Goal: Task Accomplishment & Management: Manage account settings

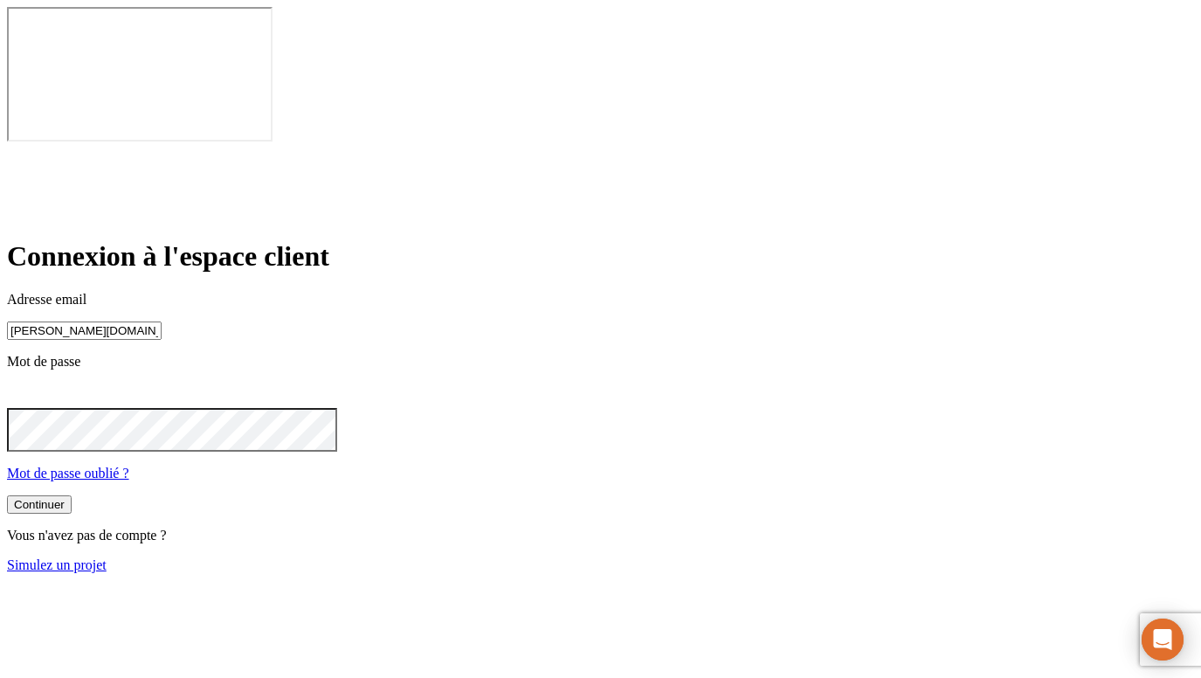
click at [162, 321] on input "[PERSON_NAME][DOMAIN_NAME][EMAIL_ADDRESS][DOMAIN_NAME]" at bounding box center [84, 330] width 155 height 18
paste input "8321"
type input "[PERSON_NAME][DOMAIN_NAME][EMAIL_ADDRESS][DOMAIN_NAME]"
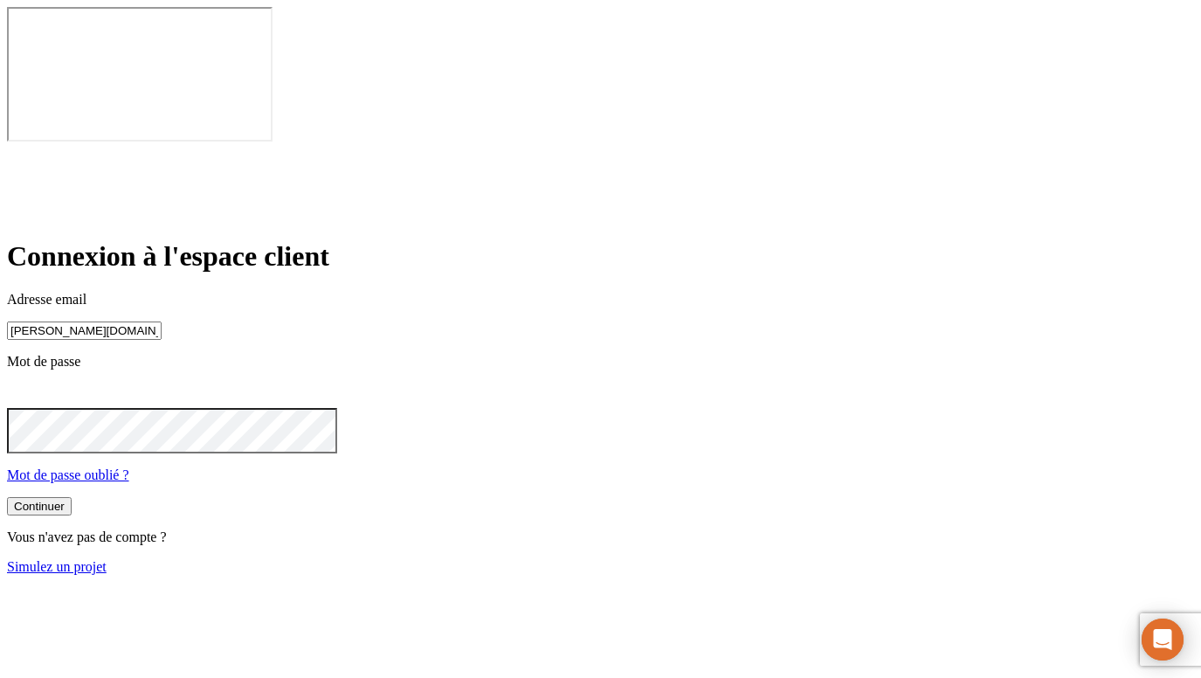
click at [72, 497] on button "Continuer" at bounding box center [39, 506] width 65 height 18
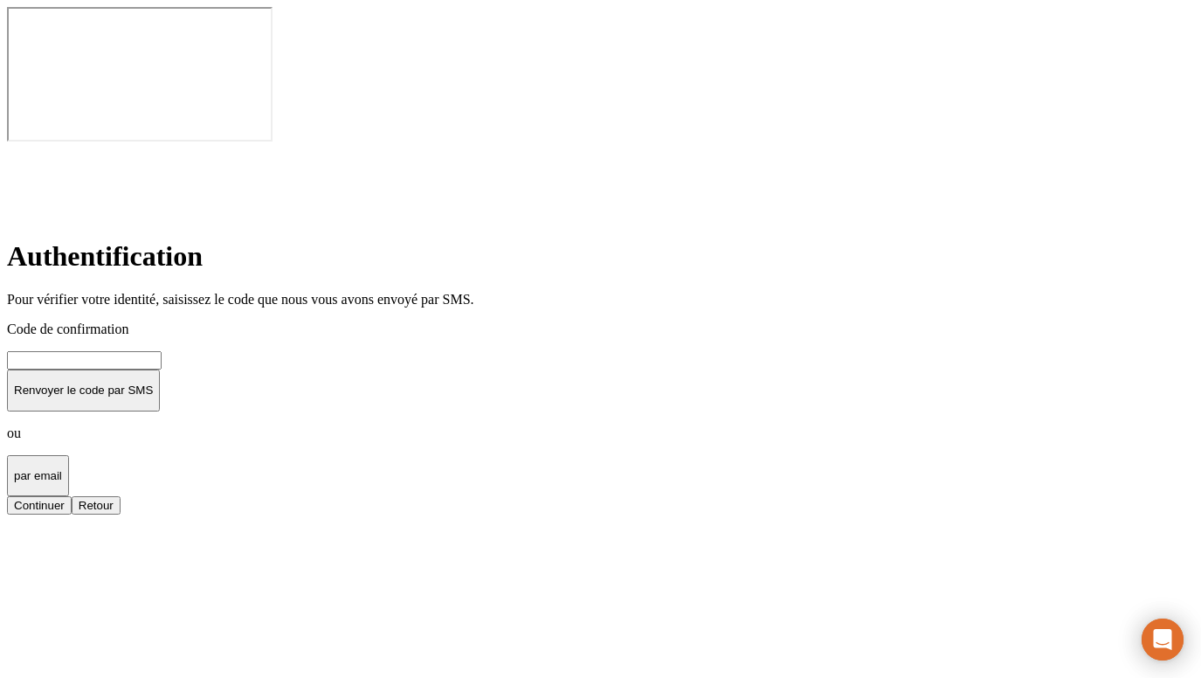
click at [162, 351] on input at bounding box center [84, 360] width 155 height 18
type input "000000"
click at [72, 496] on button "Continuer" at bounding box center [39, 505] width 65 height 18
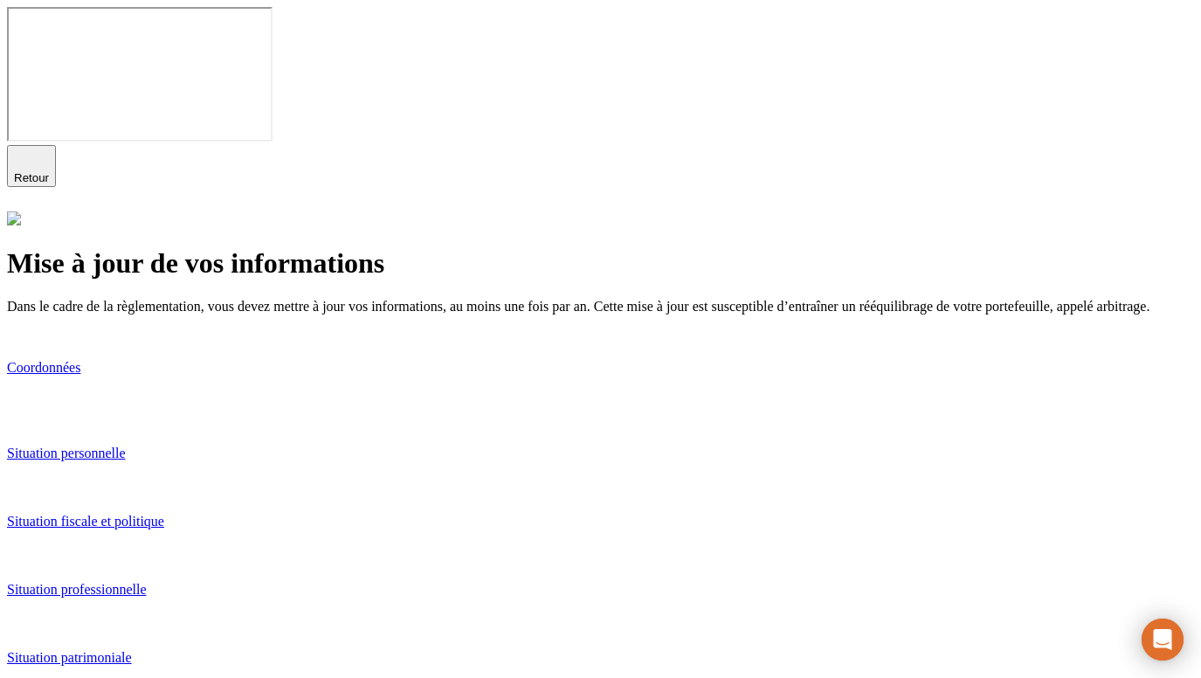
click at [558, 513] on link "Situation fiscale et politique" at bounding box center [600, 539] width 1187 height 53
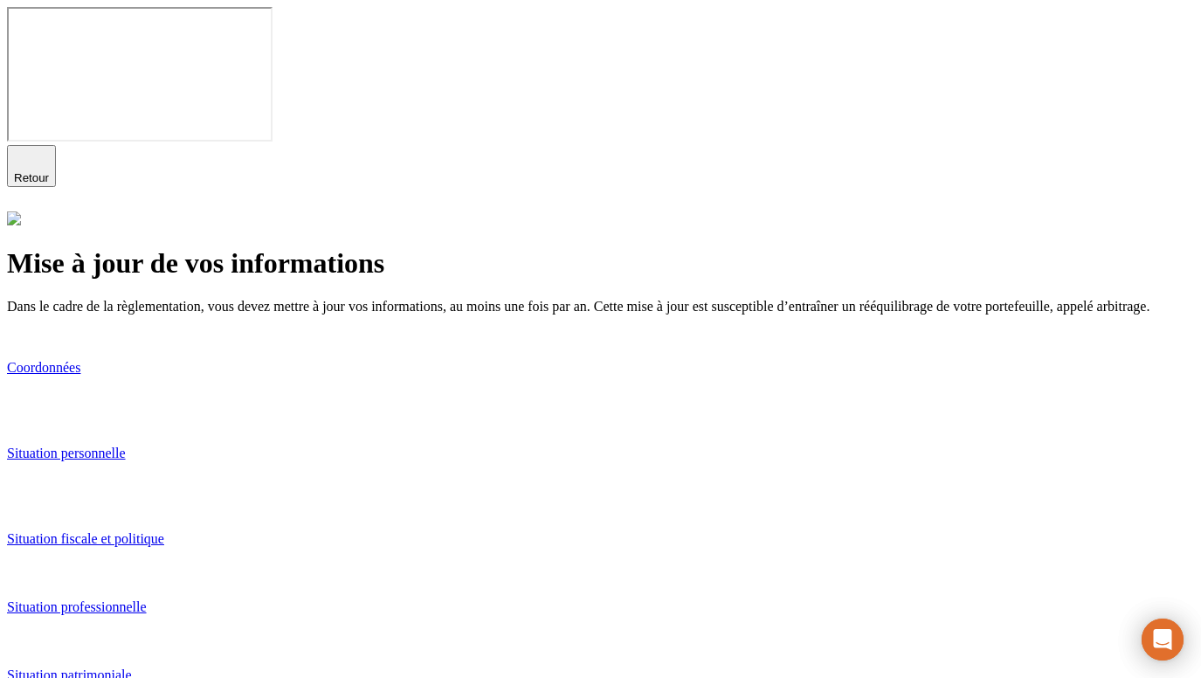
click at [387, 531] on p "Situation fiscale et politique" at bounding box center [600, 539] width 1187 height 16
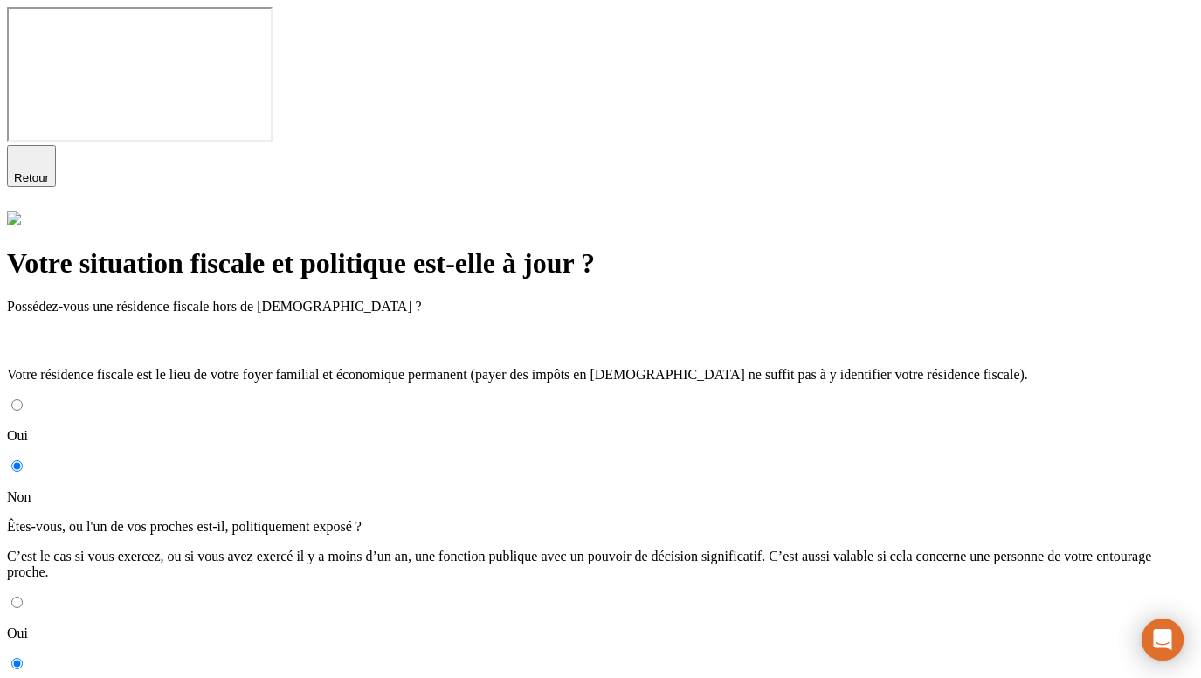
click at [23, 399] on input "Oui" at bounding box center [16, 404] width 11 height 11
radio input "true"
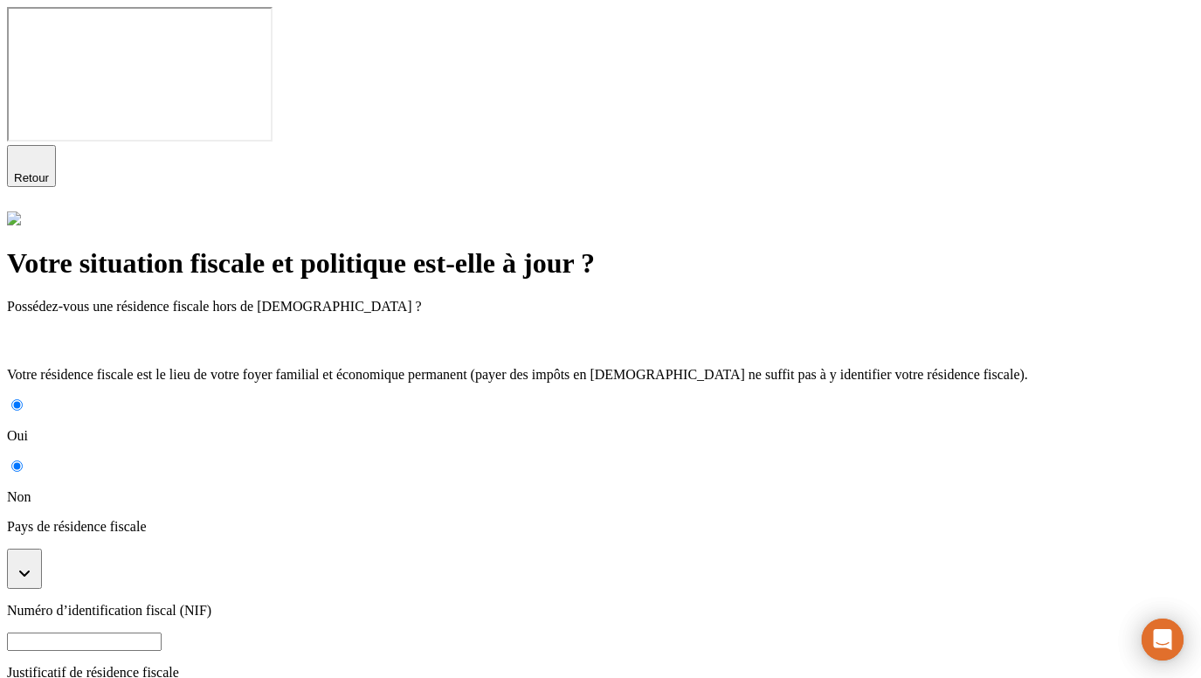
click at [42, 548] on button "button" at bounding box center [24, 568] width 35 height 40
click at [417, 632] on li "[GEOGRAPHIC_DATA]" at bounding box center [618, 640] width 1152 height 16
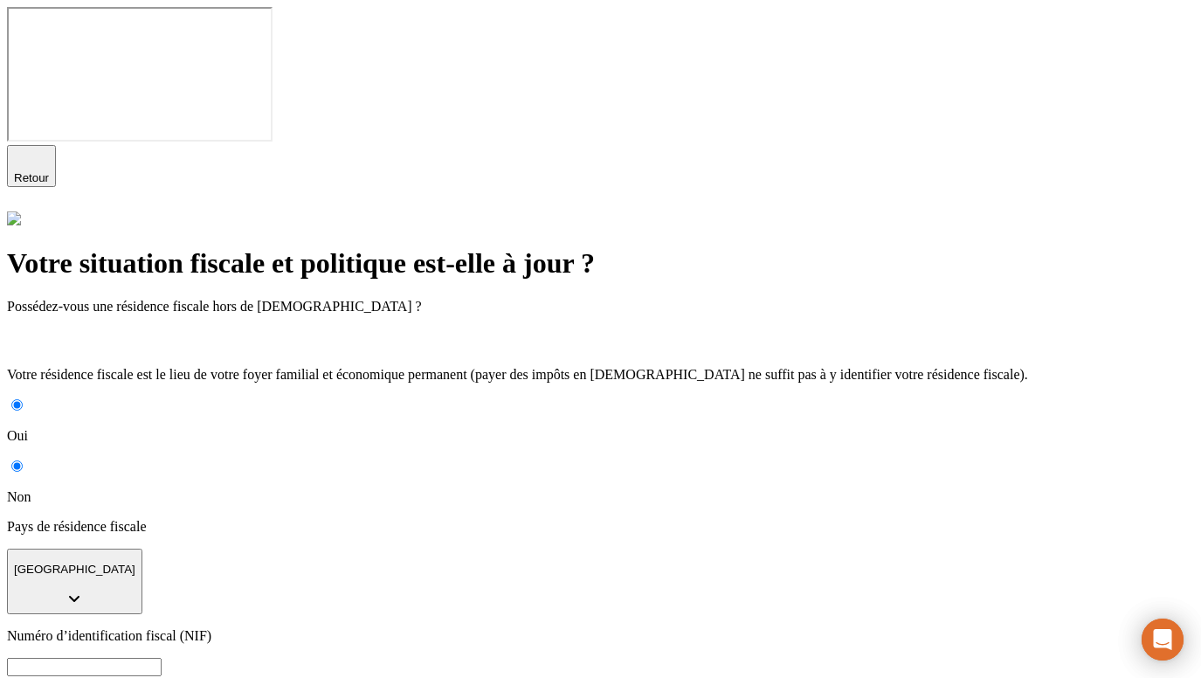
click at [162, 658] on input at bounding box center [84, 667] width 155 height 18
type input "23YGRUY23G43"
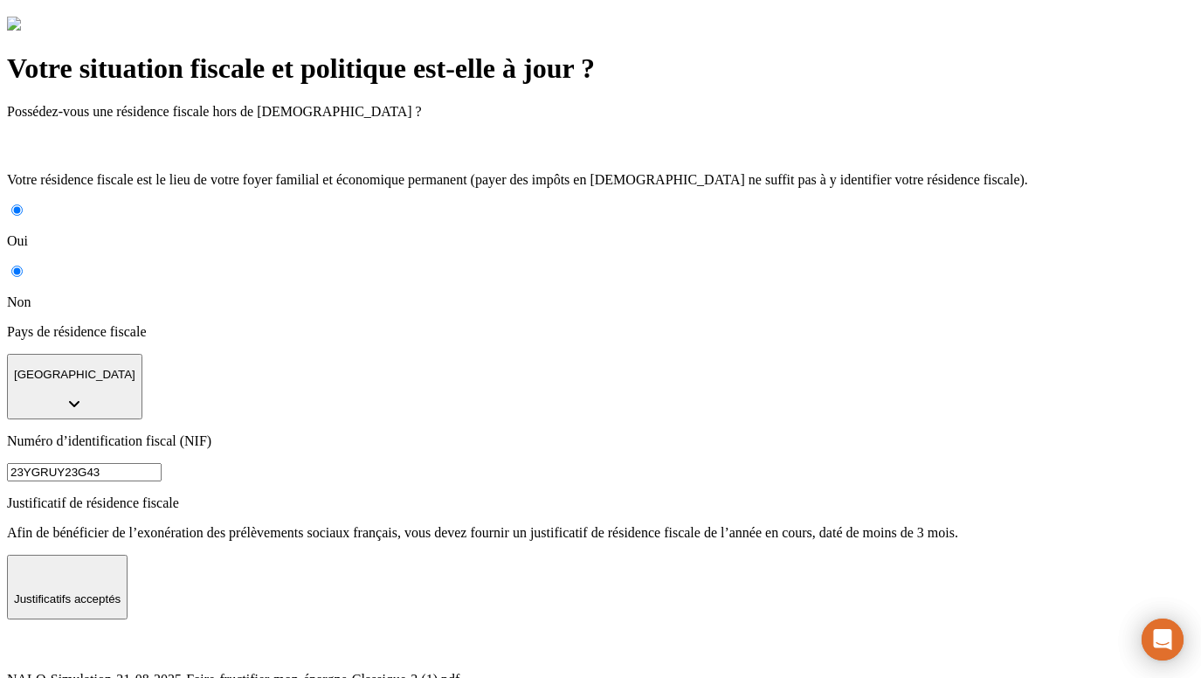
scroll to position [300, 0]
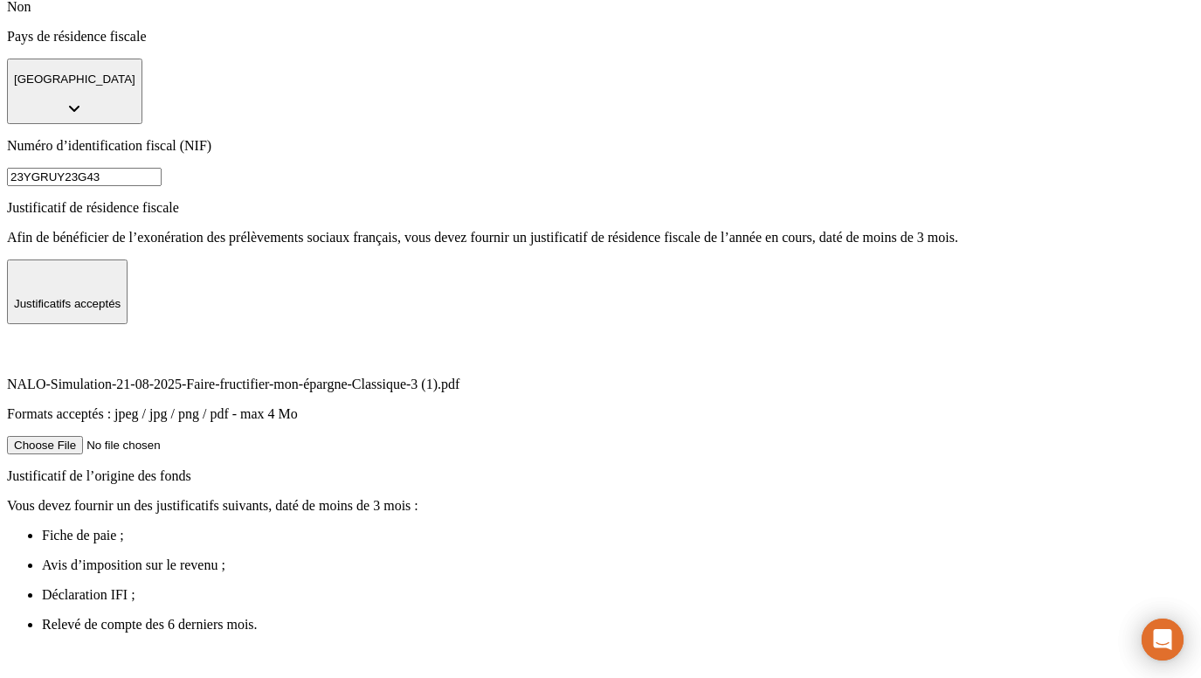
select select "7"
select select "2025"
type input "[DATE]"
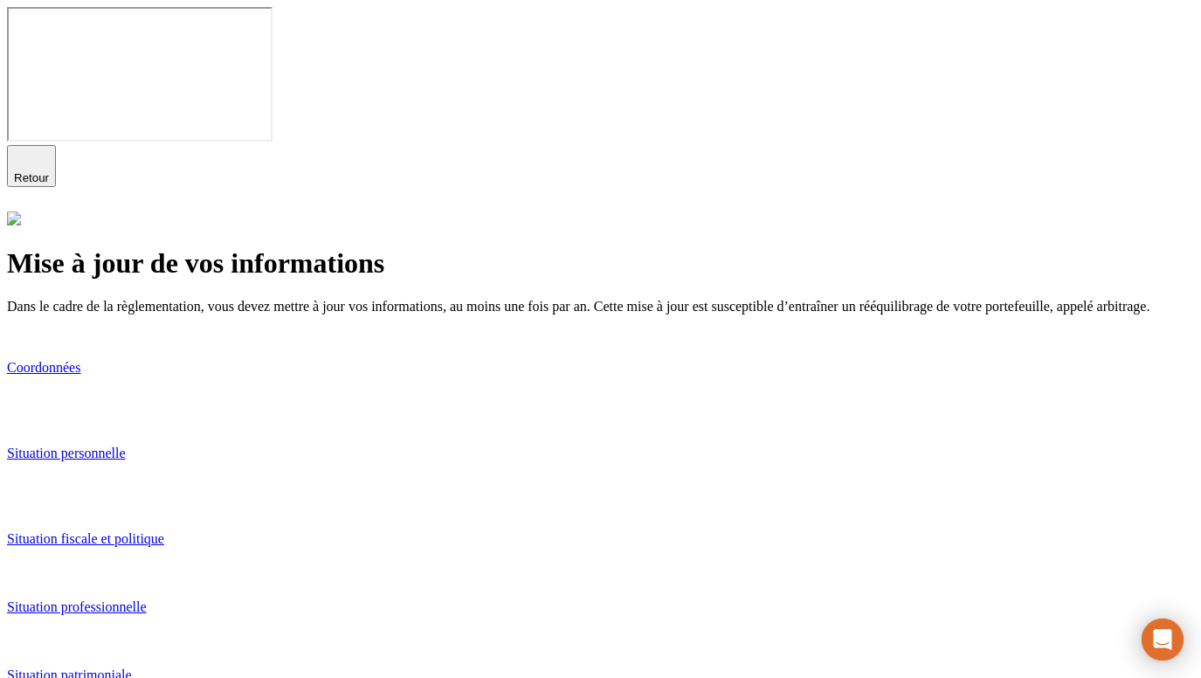
click at [495, 599] on p "Situation professionnelle" at bounding box center [600, 607] width 1187 height 16
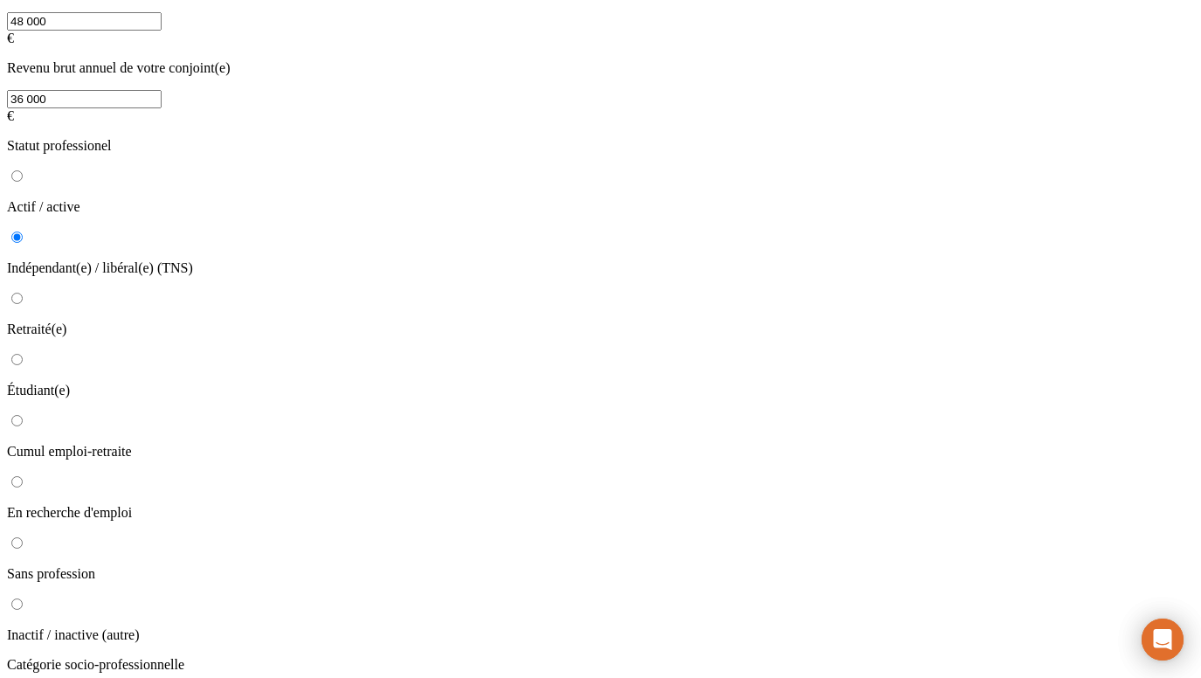
scroll to position [396, 0]
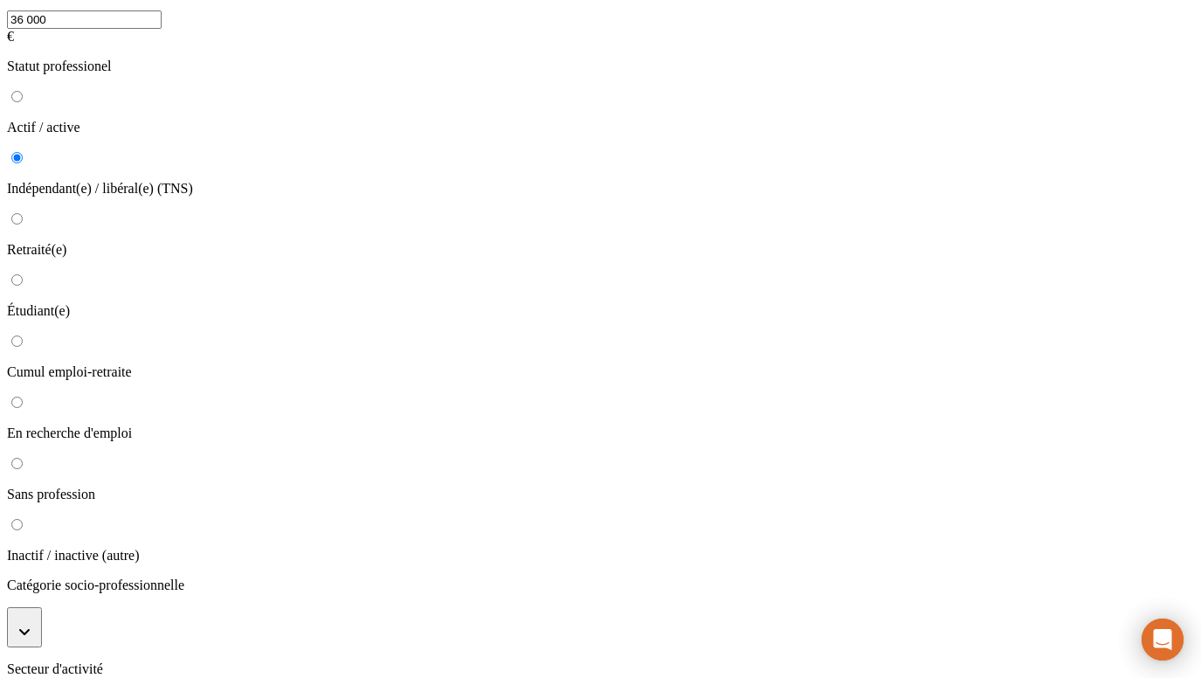
click at [42, 607] on button "button" at bounding box center [24, 627] width 35 height 40
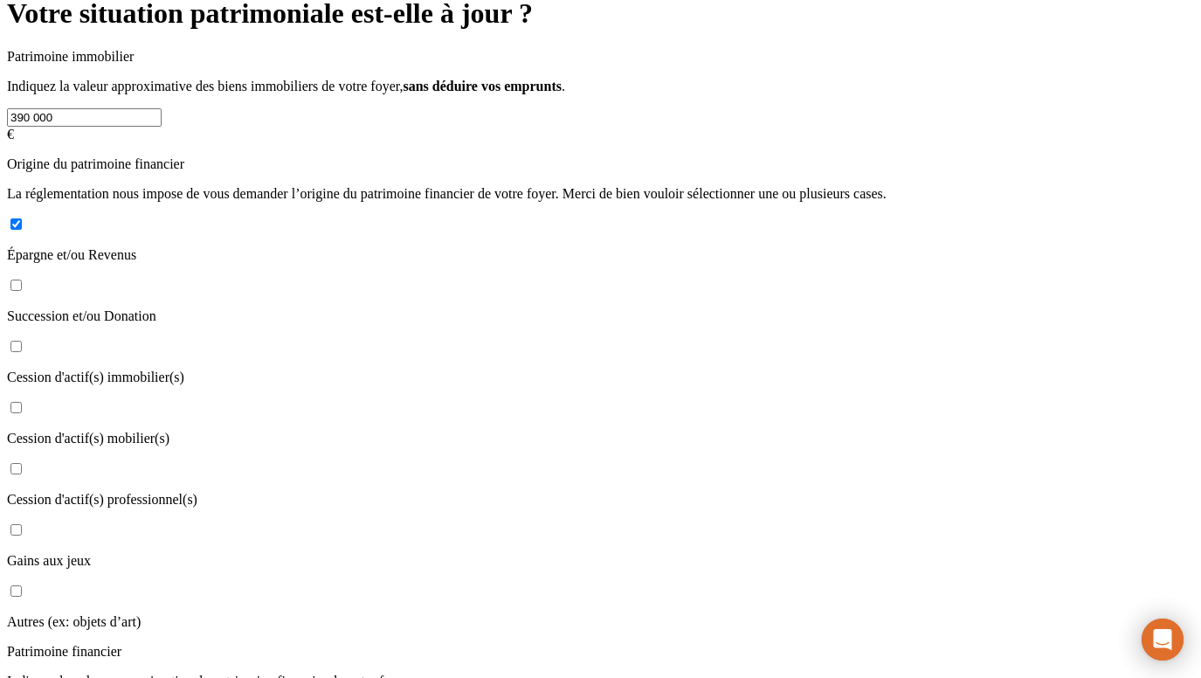
scroll to position [432, 0]
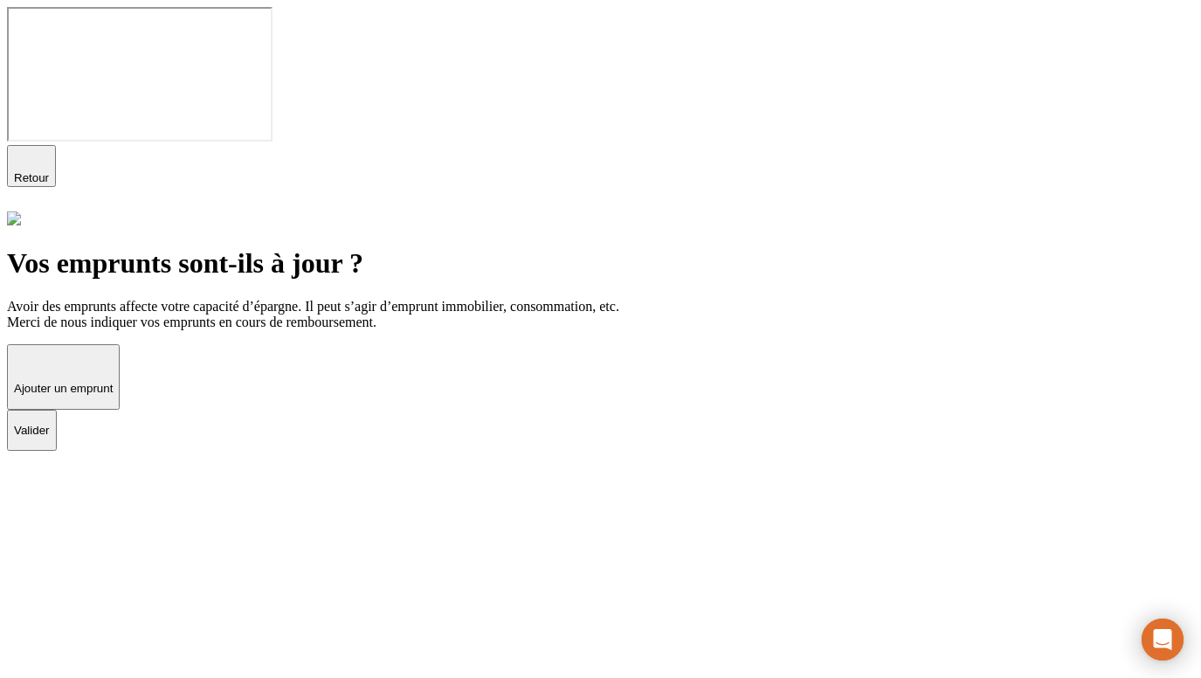
click at [50, 424] on p "Valider" at bounding box center [32, 430] width 36 height 13
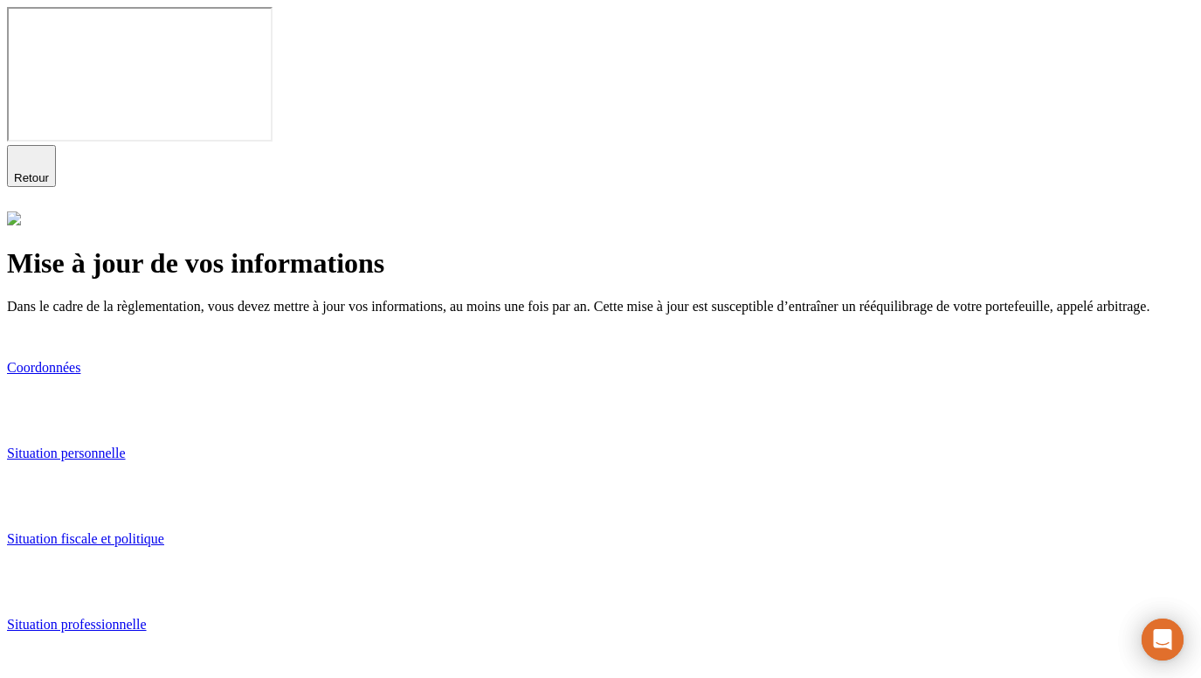
scroll to position [47, 0]
